Goal: Information Seeking & Learning: Learn about a topic

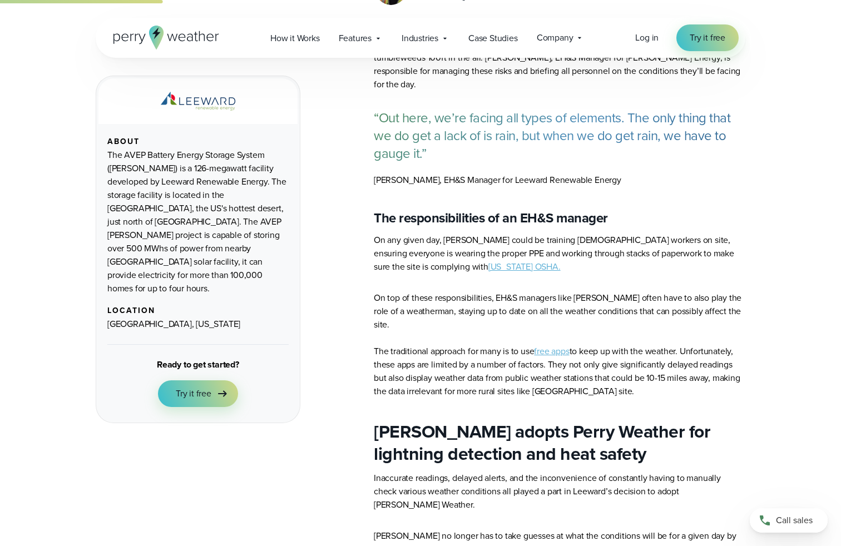
scroll to position [1559, 0]
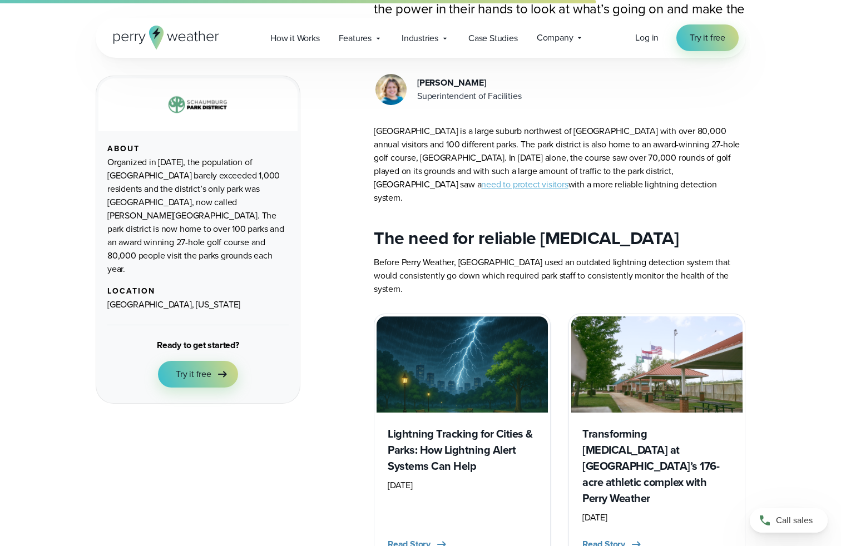
scroll to position [1039, 0]
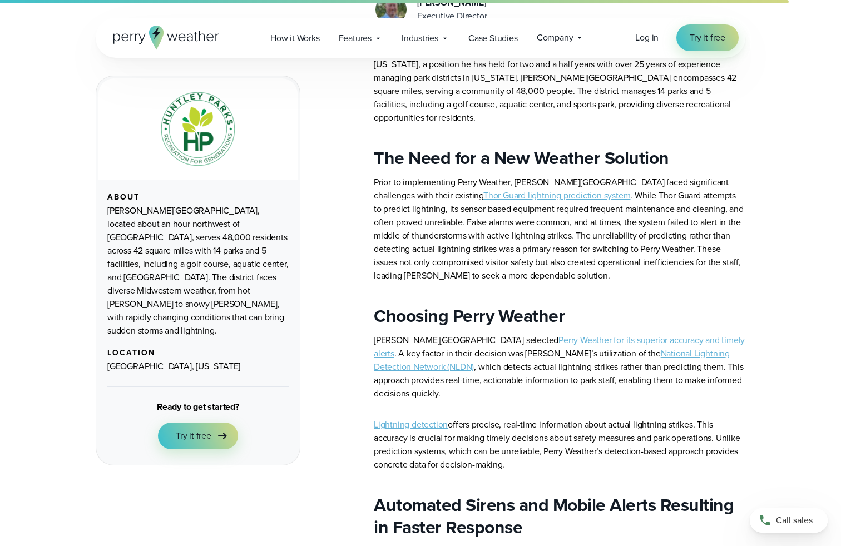
scroll to position [1039, 0]
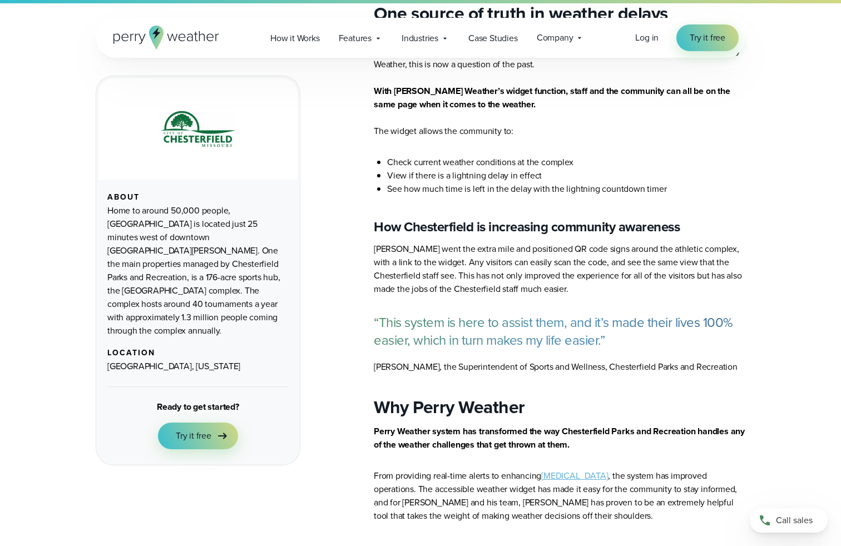
scroll to position [2078, 0]
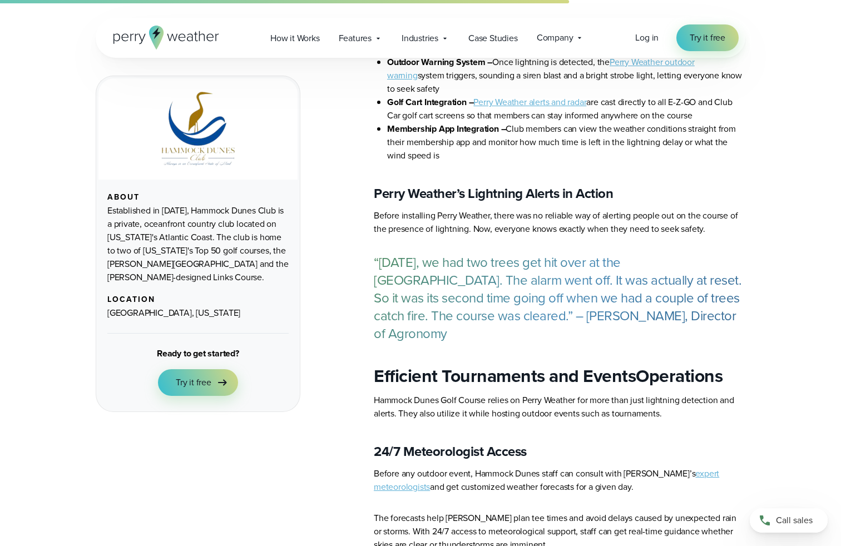
scroll to position [1559, 0]
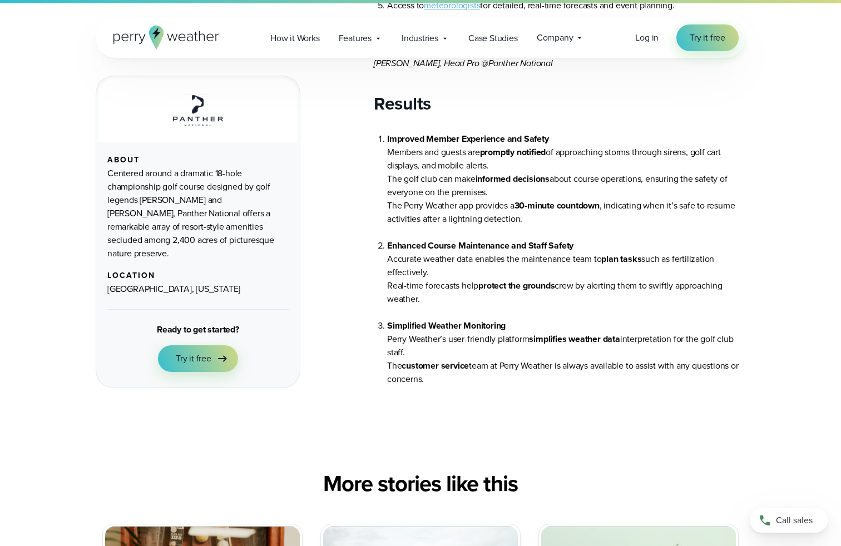
scroll to position [1559, 0]
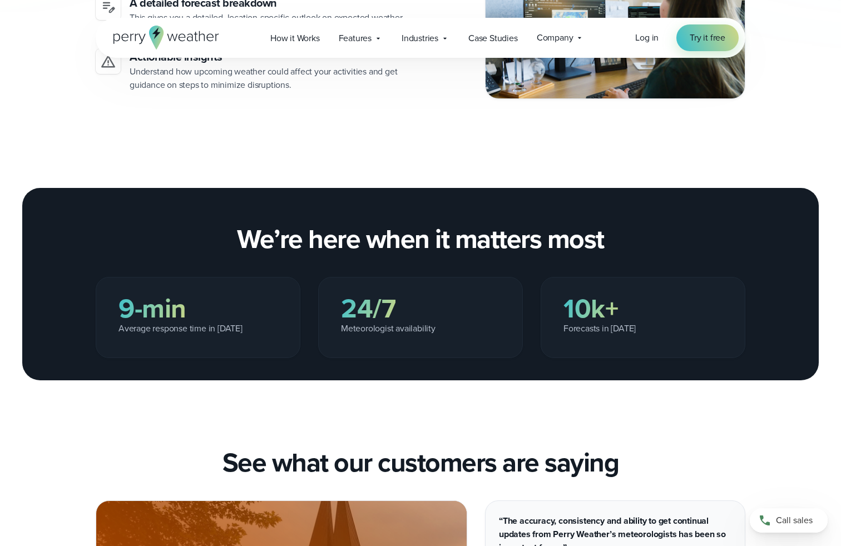
scroll to position [1569, 0]
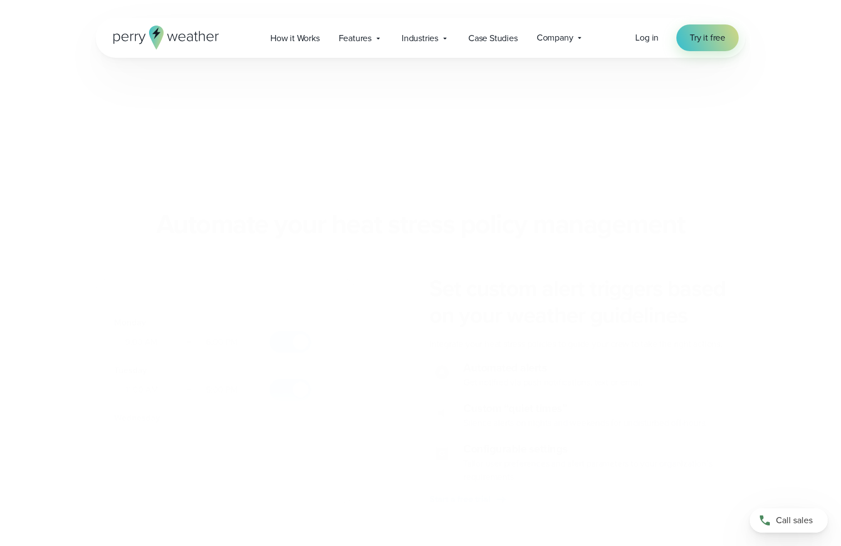
scroll to position [1569, 0]
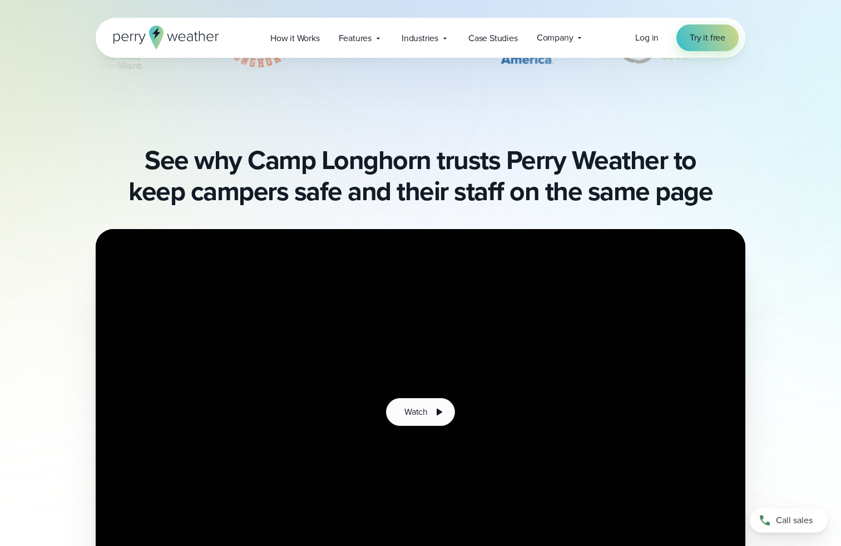
scroll to position [1046, 0]
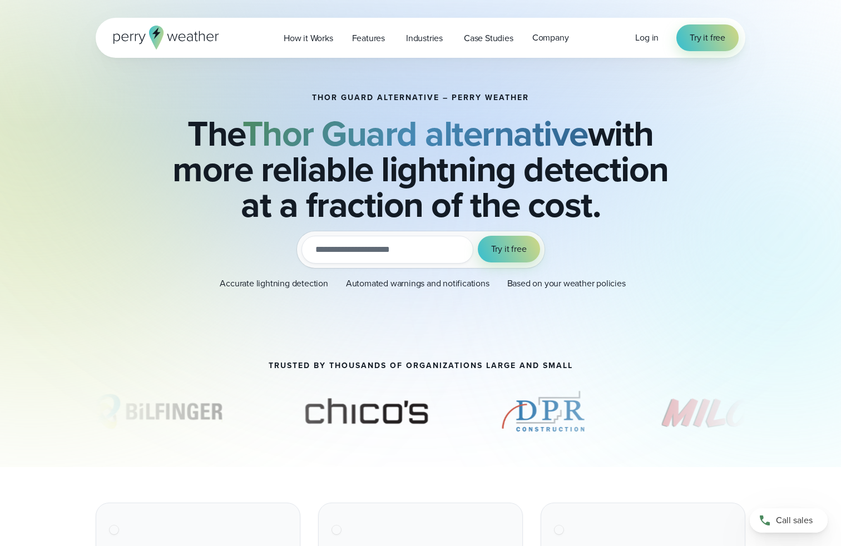
scroll to position [1046, 0]
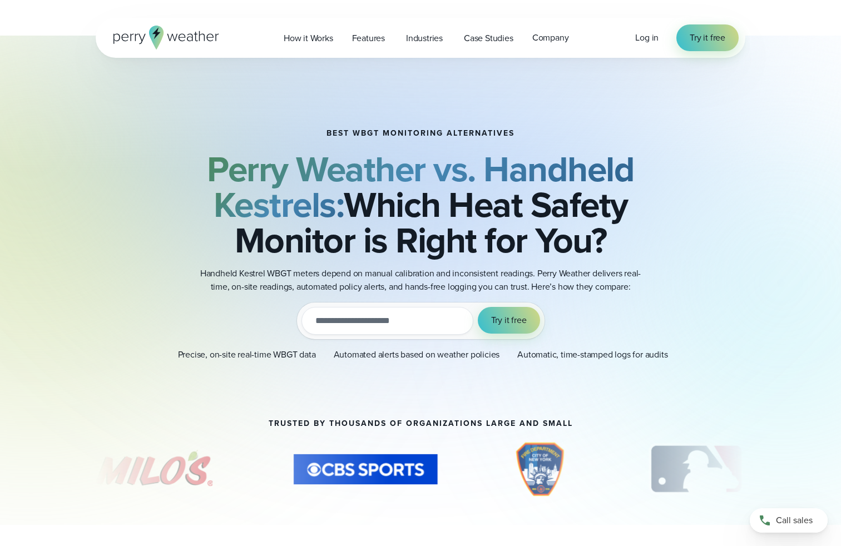
scroll to position [523, 0]
